Goal: Task Accomplishment & Management: Manage account settings

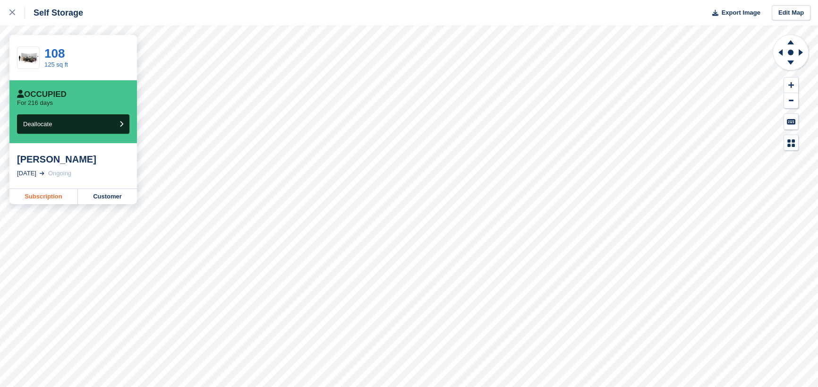
click at [53, 197] on link "Subscription" at bounding box center [43, 196] width 68 height 15
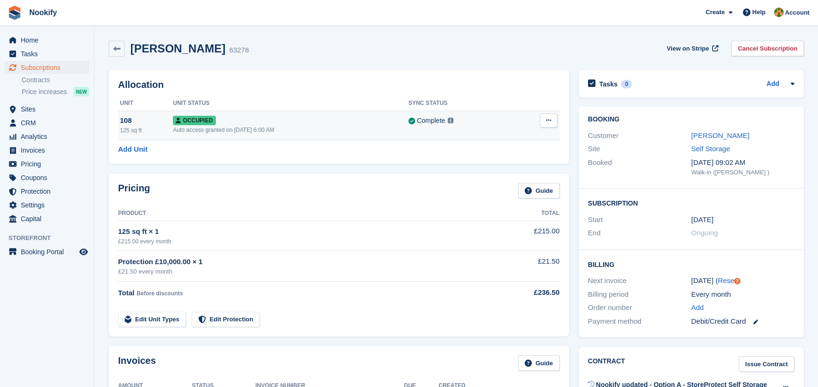
click at [544, 118] on button at bounding box center [548, 120] width 17 height 14
click at [493, 139] on p "Overlock" at bounding box center [512, 139] width 82 height 12
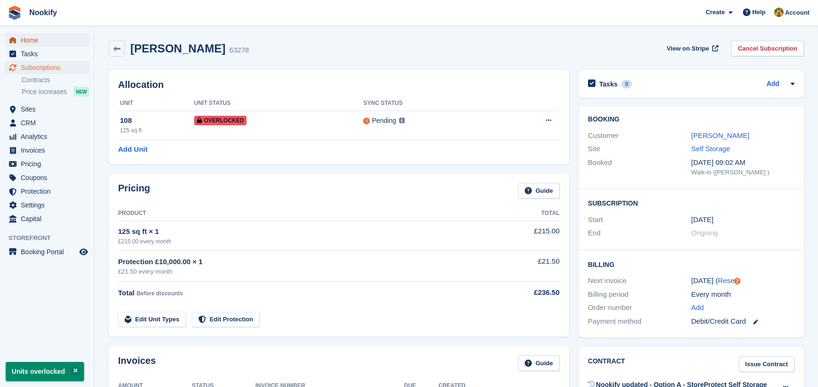
click at [30, 41] on span "Home" at bounding box center [49, 40] width 57 height 13
